Goal: Information Seeking & Learning: Learn about a topic

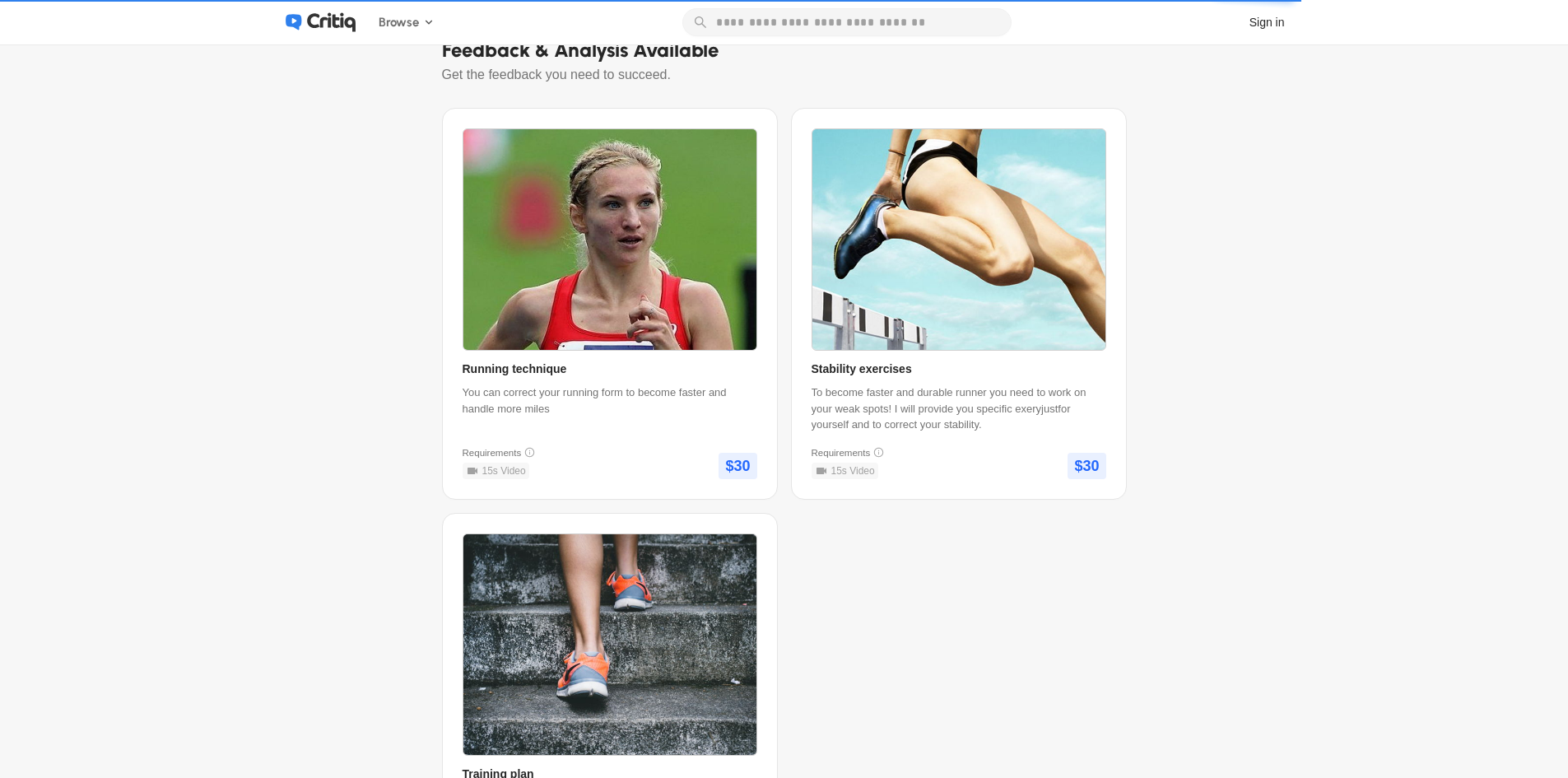
scroll to position [247, 0]
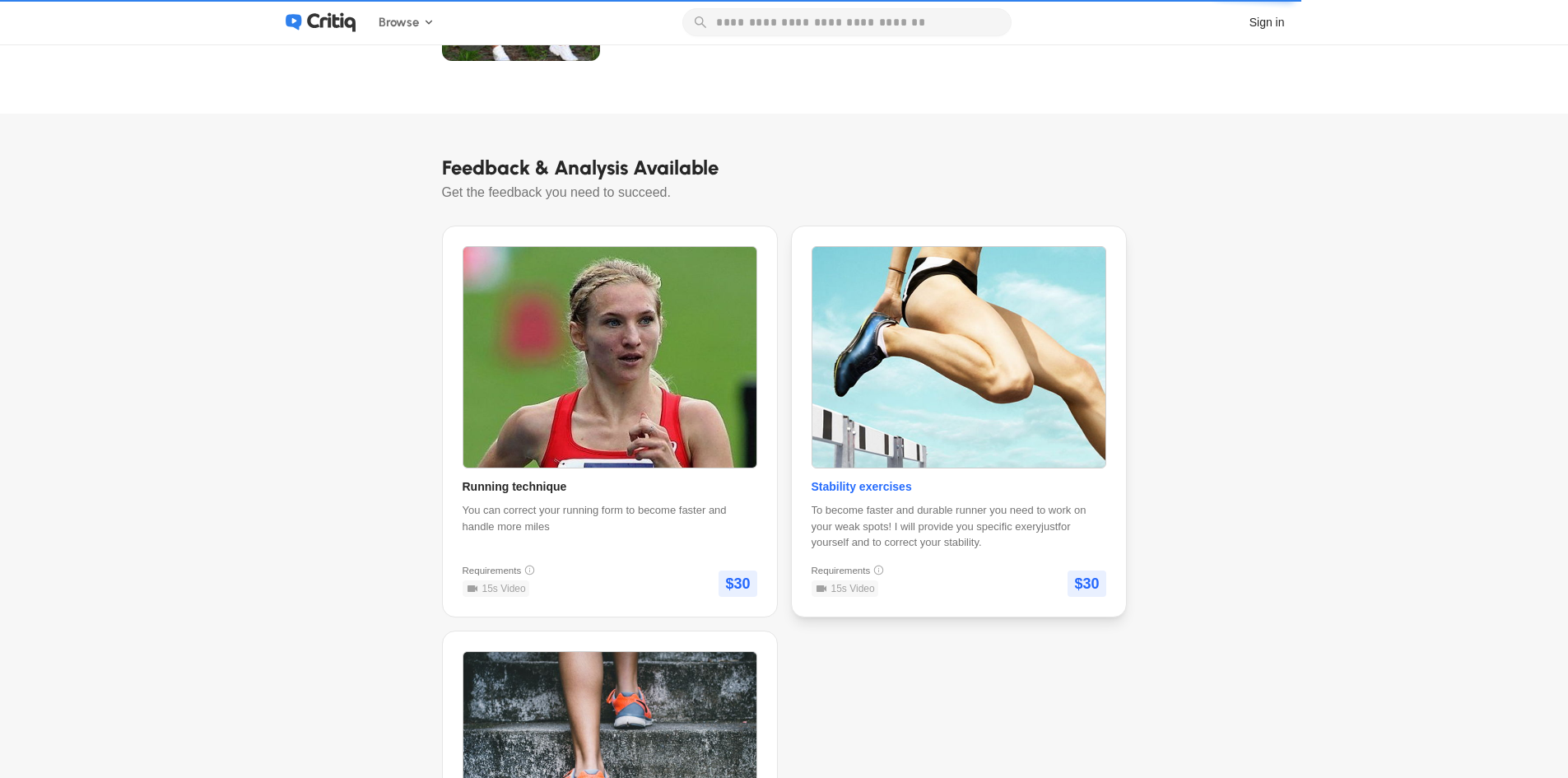
click at [968, 337] on img at bounding box center [958, 357] width 293 height 221
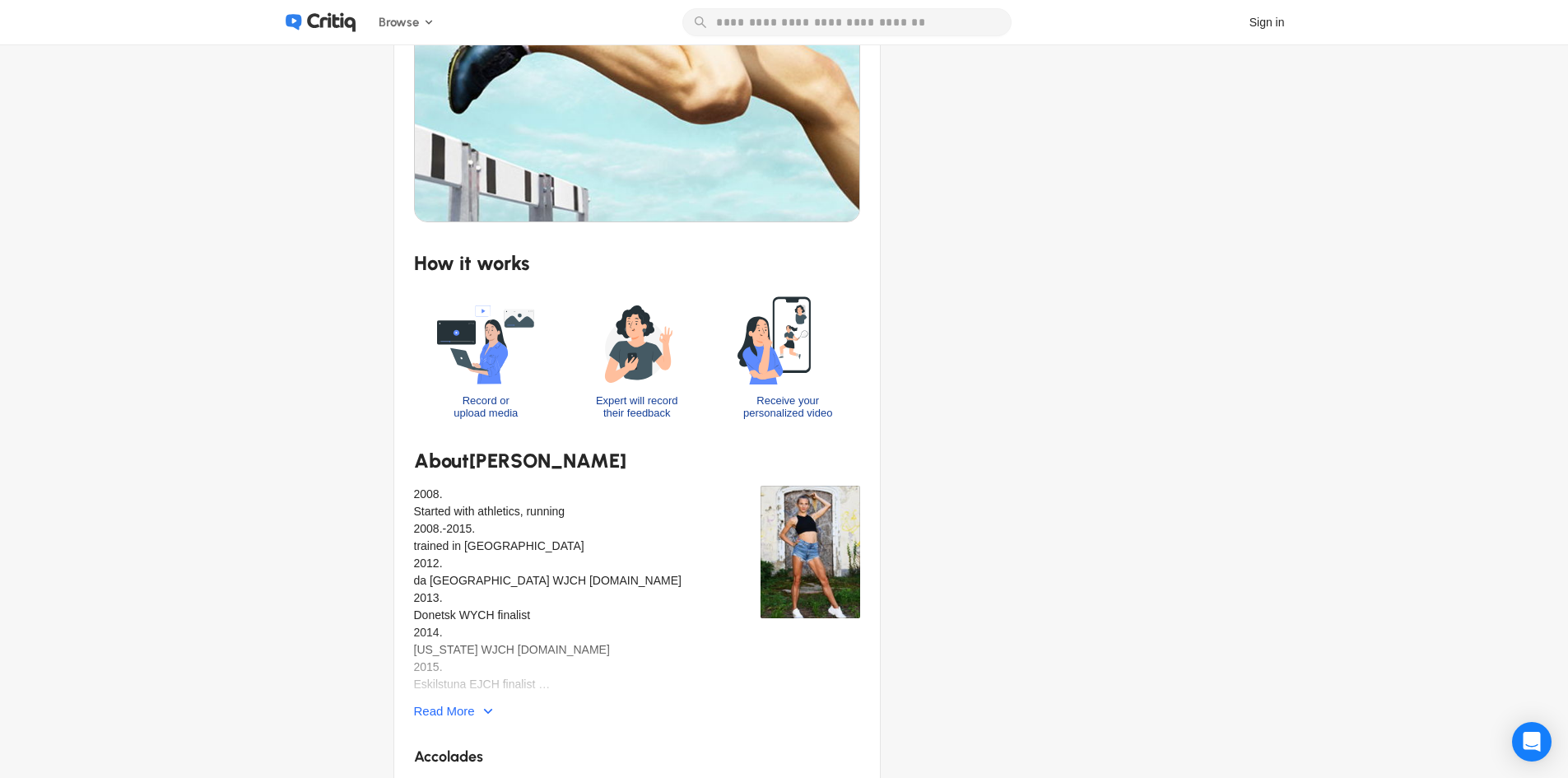
scroll to position [83, 0]
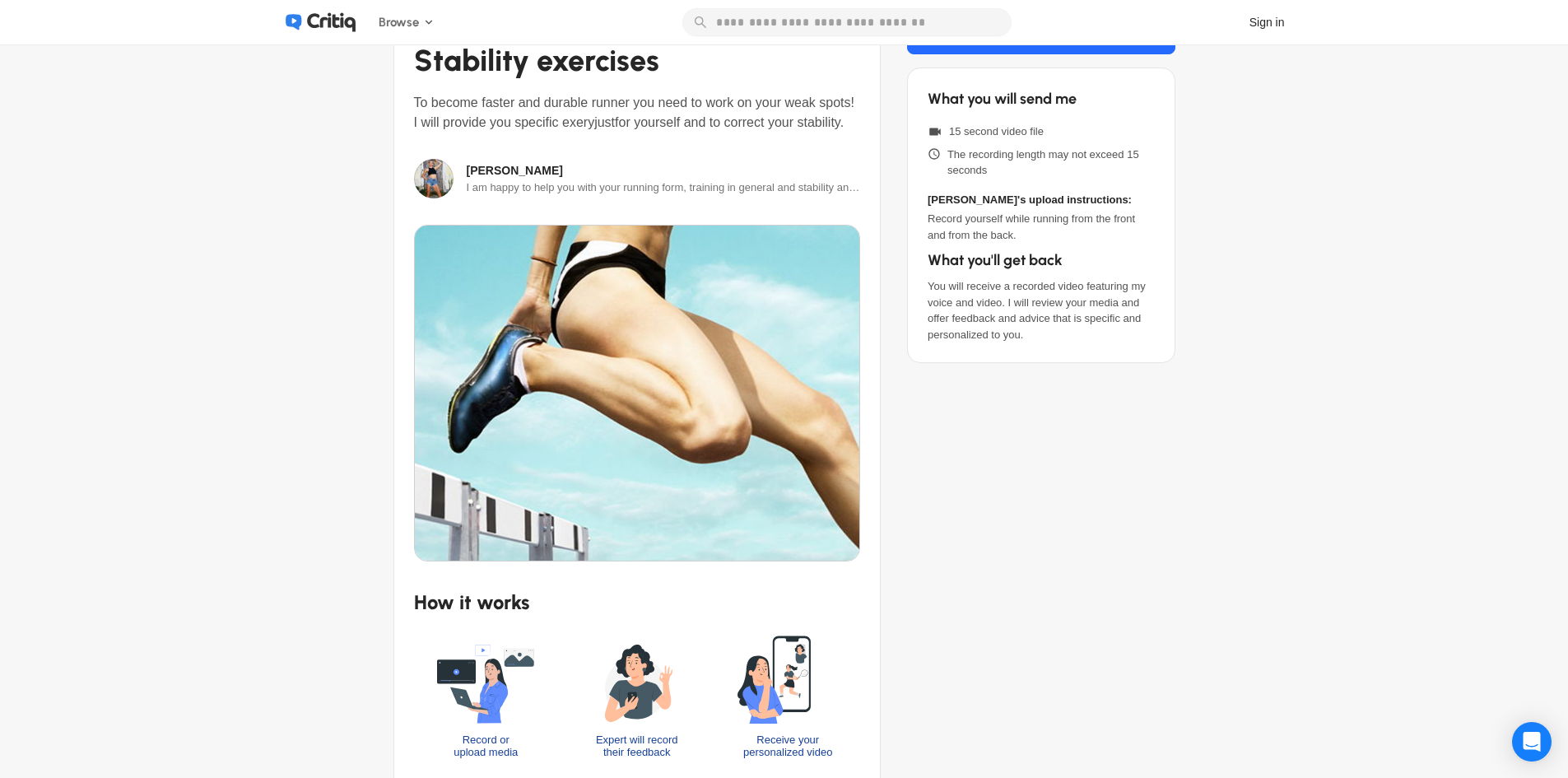
click at [428, 176] on img at bounding box center [433, 179] width 39 height 39
